Goal: Check status: Check status

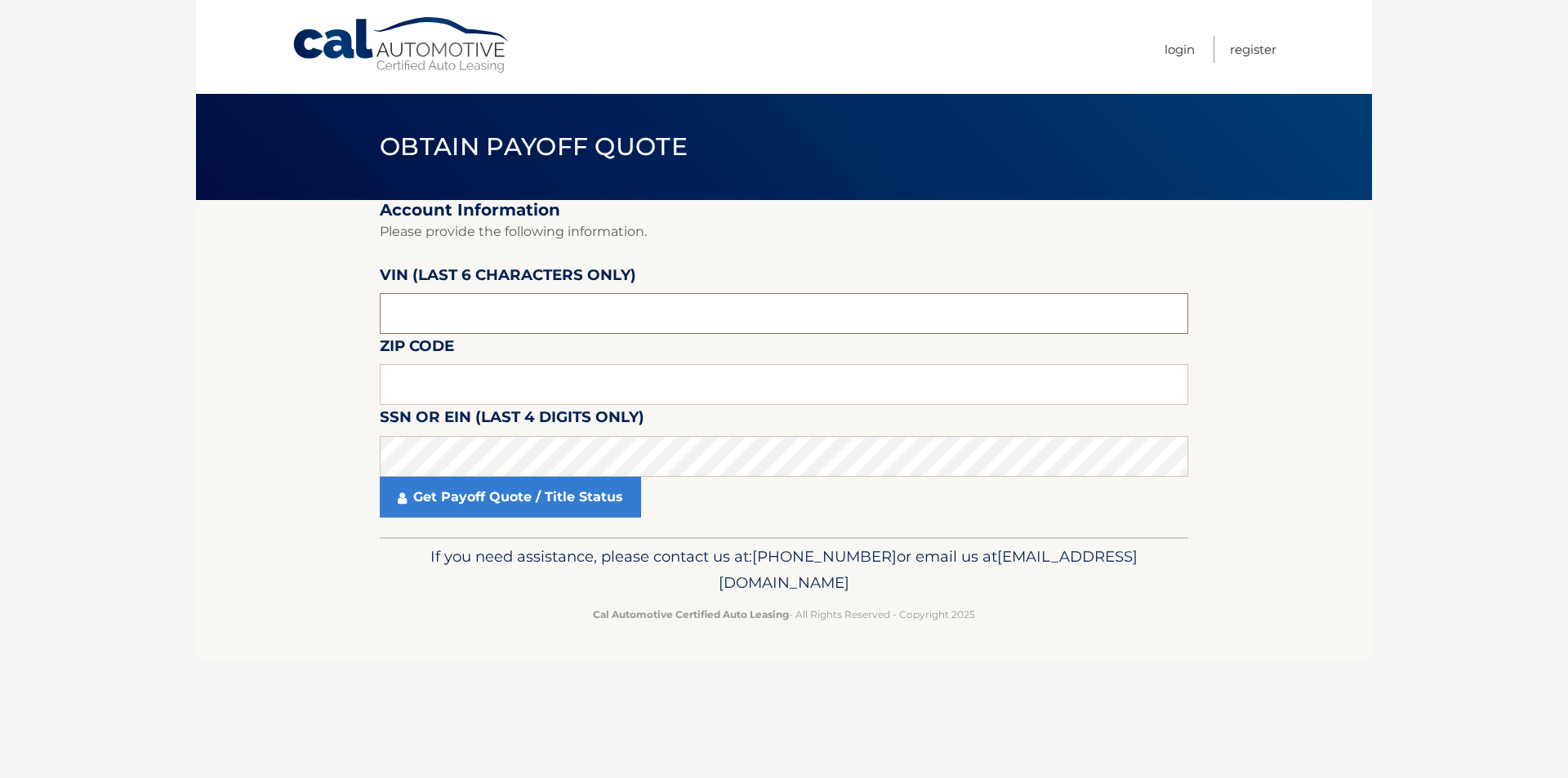
click at [492, 305] on input "text" at bounding box center [784, 313] width 809 height 41
type input "015860"
click at [647, 380] on input "text" at bounding box center [784, 384] width 809 height 41
type input "08527"
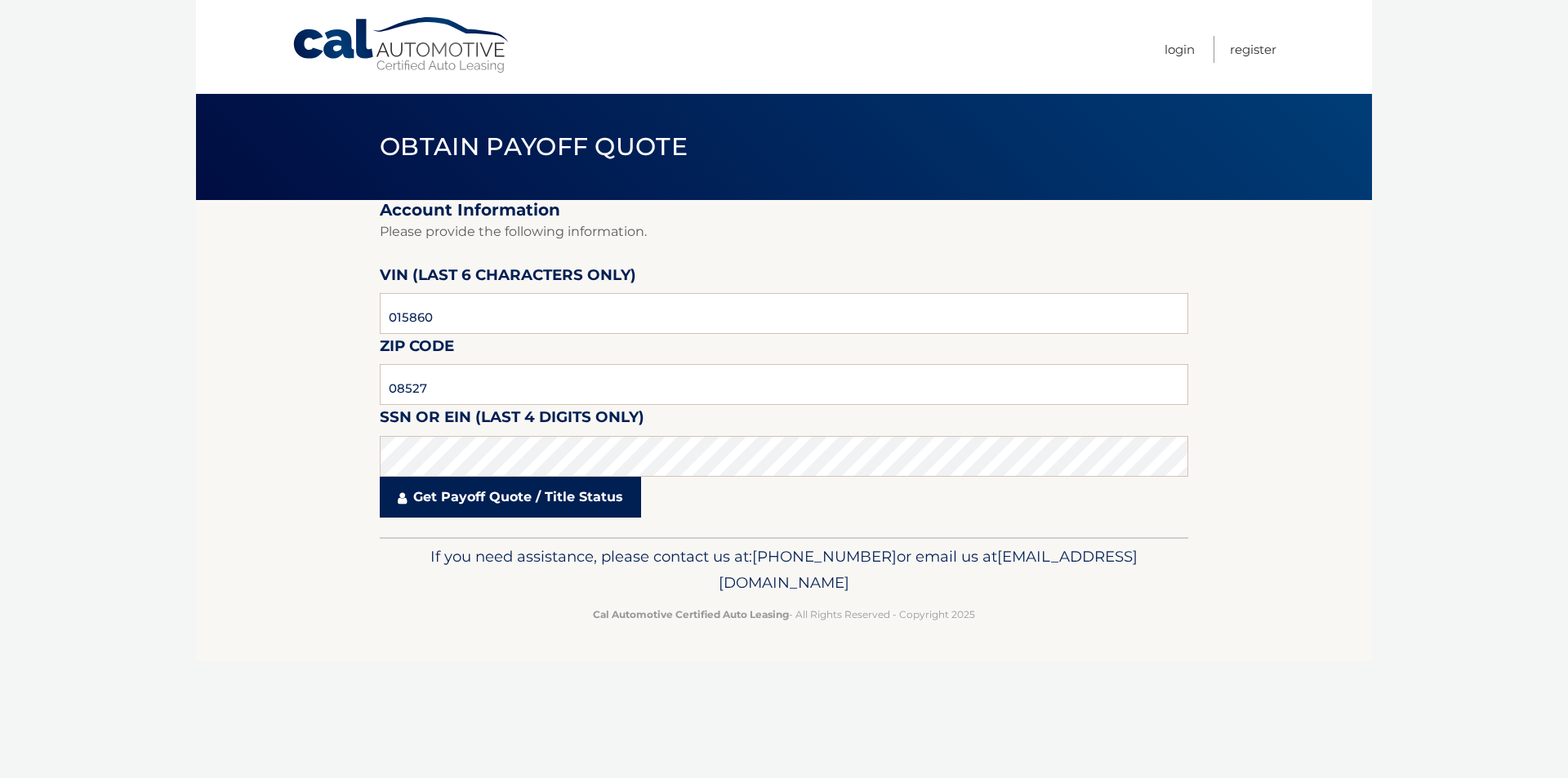
click at [524, 502] on link "Get Payoff Quote / Title Status" at bounding box center [510, 497] width 262 height 41
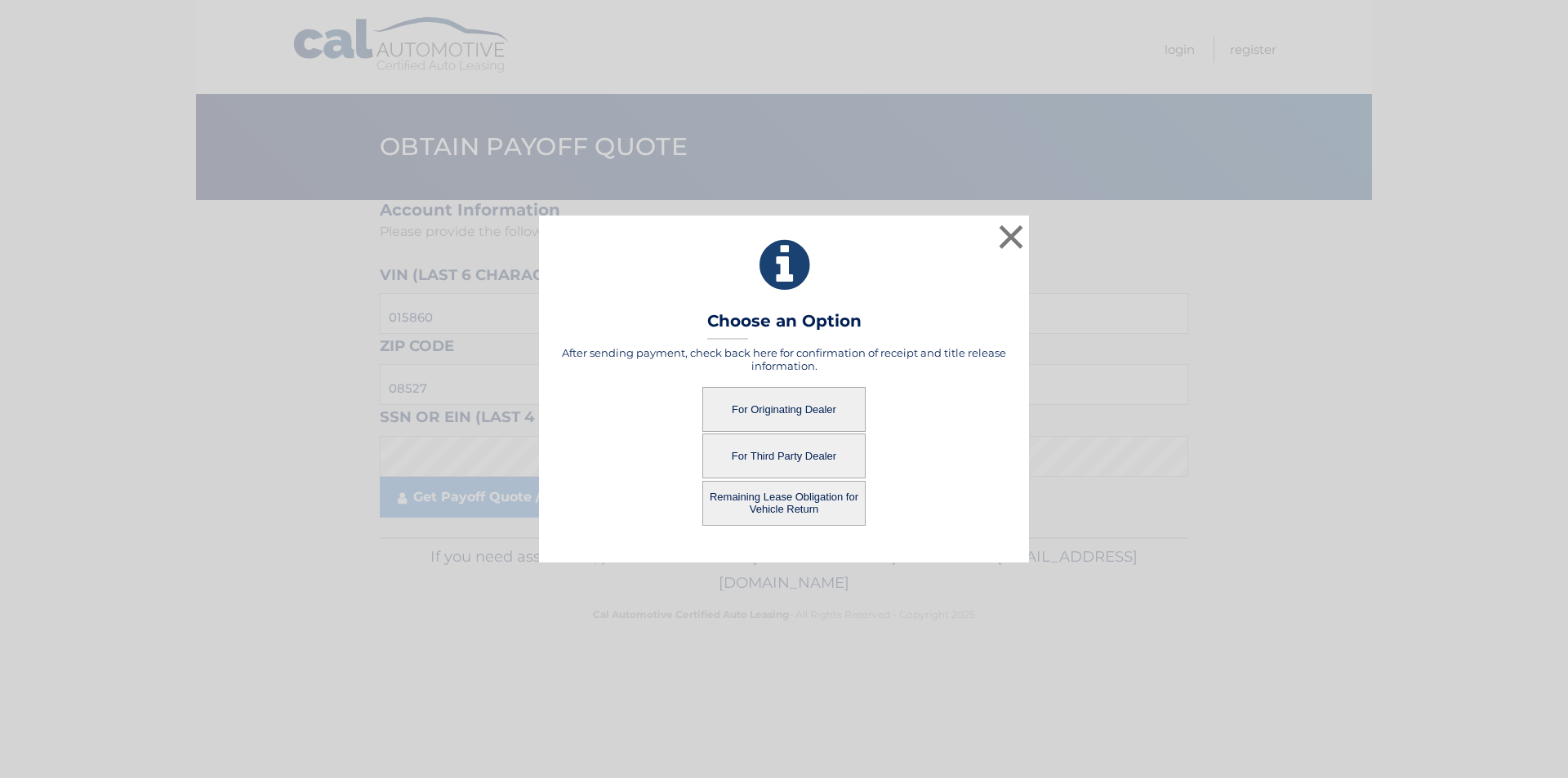
click at [821, 412] on button "For Originating Dealer" at bounding box center [784, 409] width 164 height 45
click at [822, 412] on button "For Originating Dealer" at bounding box center [784, 409] width 164 height 45
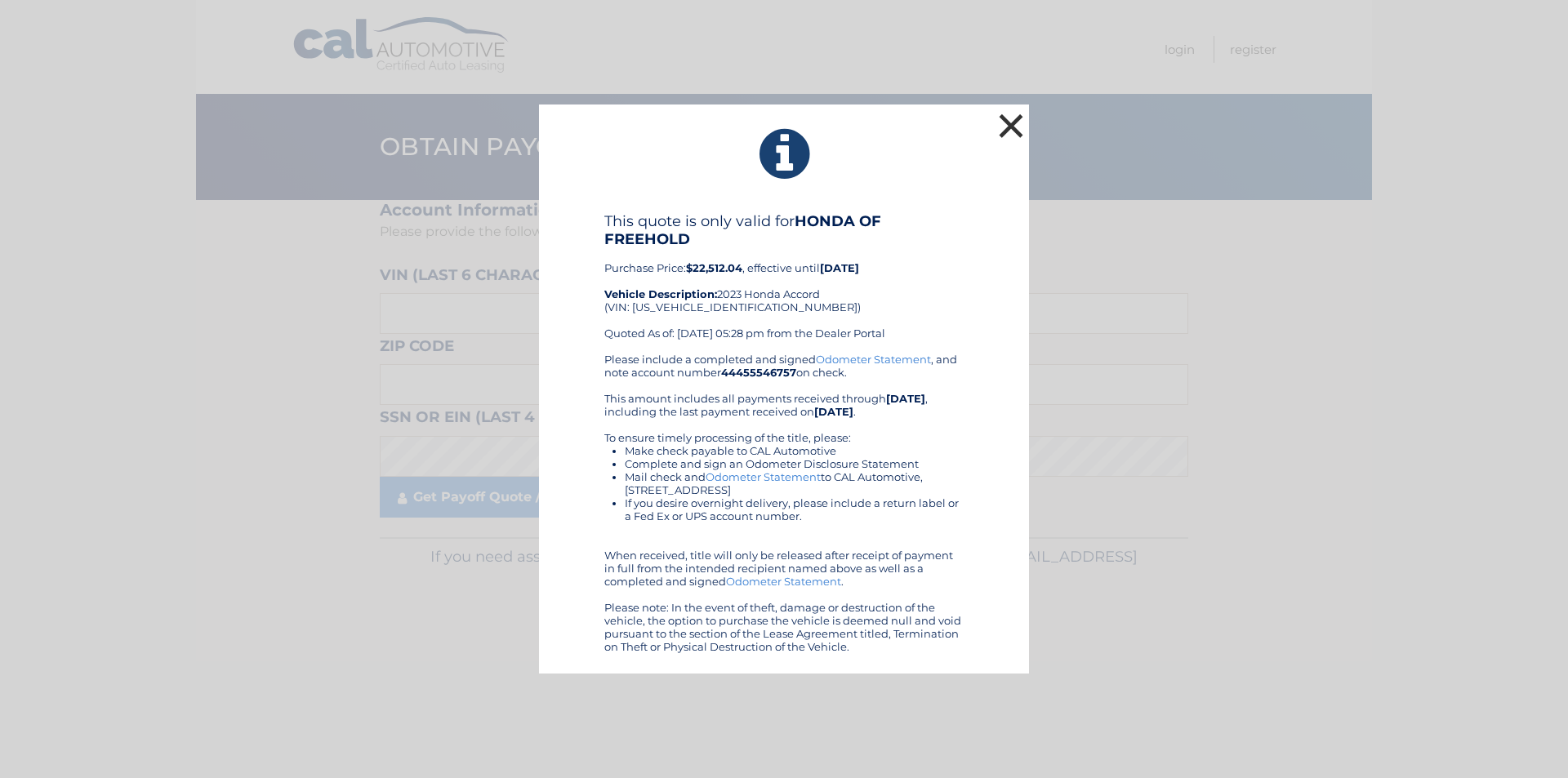
click at [1020, 128] on button "×" at bounding box center [1011, 125] width 32 height 32
